Goal: Check status: Check status

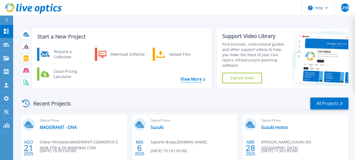
click at [193, 78] on link "View More" at bounding box center [193, 79] width 24 height 5
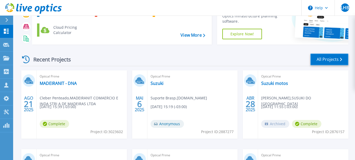
click at [335, 54] on link "All Projects" at bounding box center [330, 59] width 38 height 12
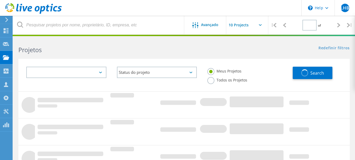
type input "1"
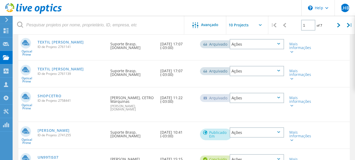
scroll to position [255, 0]
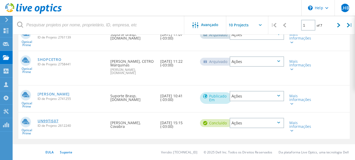
click at [49, 122] on link "UN99TIS07" at bounding box center [48, 121] width 21 height 4
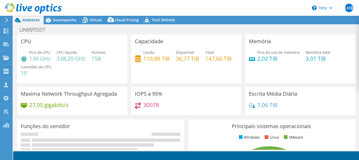
select select "SouthAmerica"
select select "USD"
radio input "true"
radio input "false"
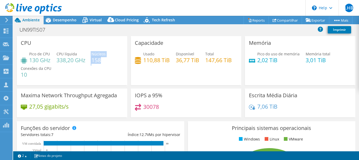
drag, startPoint x: 103, startPoint y: 61, endPoint x: 90, endPoint y: 62, distance: 12.5
click at [90, 62] on div "Pico de CPU 130 GHz CPU líquida 338,20 GHz Núcleos 158 Conexões da CPU 10" at bounding box center [72, 67] width 103 height 32
click at [103, 65] on div "Pico de CPU 130 GHz CPU líquida 338,20 GHz Núcleos 158 Conexões da CPU 10" at bounding box center [72, 67] width 103 height 32
drag, startPoint x: 93, startPoint y: 61, endPoint x: 102, endPoint y: 60, distance: 9.3
click at [102, 60] on h4 "158" at bounding box center [99, 60] width 14 height 6
